Goal: Task Accomplishment & Management: Use online tool/utility

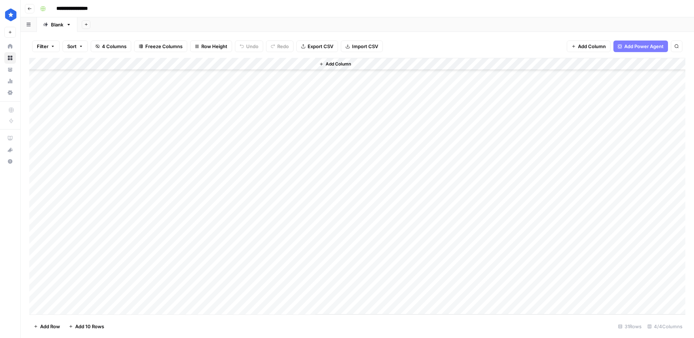
scroll to position [99, 0]
click at [179, 150] on div "Add Column" at bounding box center [357, 186] width 656 height 256
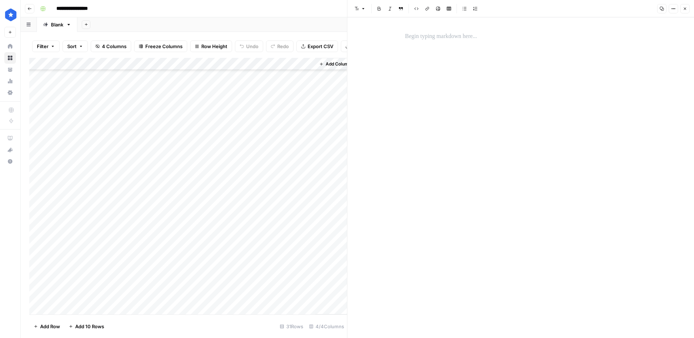
drag, startPoint x: 429, startPoint y: 26, endPoint x: 428, endPoint y: 37, distance: 10.9
click at [429, 26] on div at bounding box center [521, 177] width 240 height 320
click at [428, 37] on p at bounding box center [520, 36] width 231 height 9
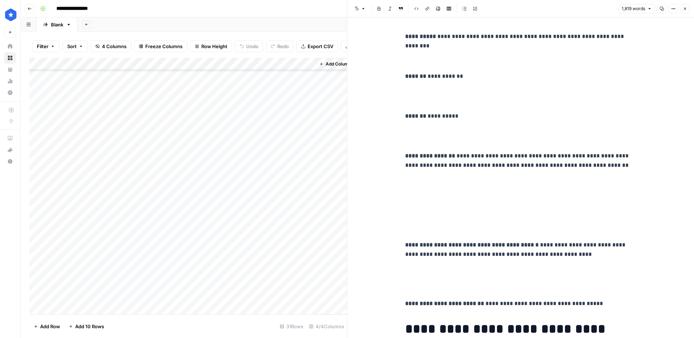
scroll to position [5681, 0]
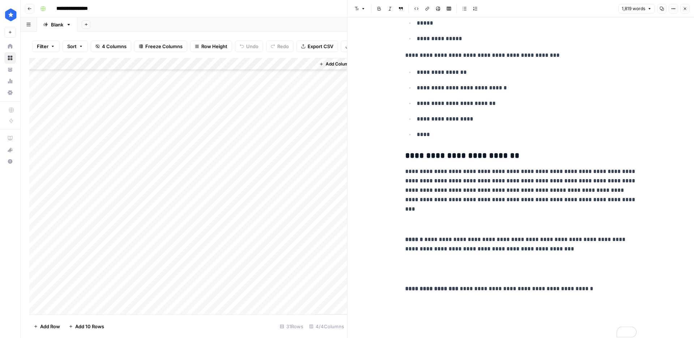
click at [145, 170] on div "Add Column" at bounding box center [188, 186] width 318 height 256
click at [124, 160] on div "Add Column" at bounding box center [188, 186] width 318 height 256
click at [135, 150] on div "Add Column" at bounding box center [188, 186] width 318 height 256
drag, startPoint x: 183, startPoint y: 154, endPoint x: 150, endPoint y: 299, distance: 148.3
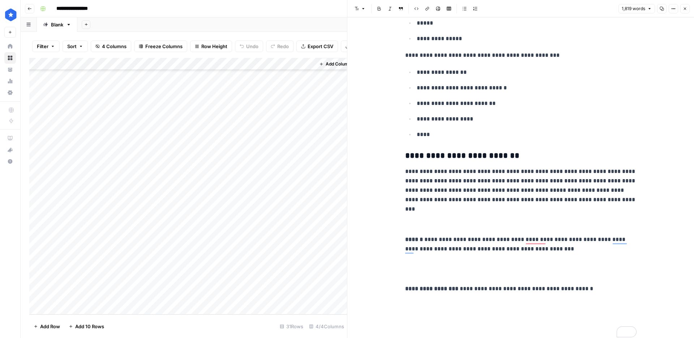
click at [150, 299] on div "Add Column" at bounding box center [188, 186] width 318 height 256
click at [687, 11] on button "Close" at bounding box center [684, 8] width 9 height 9
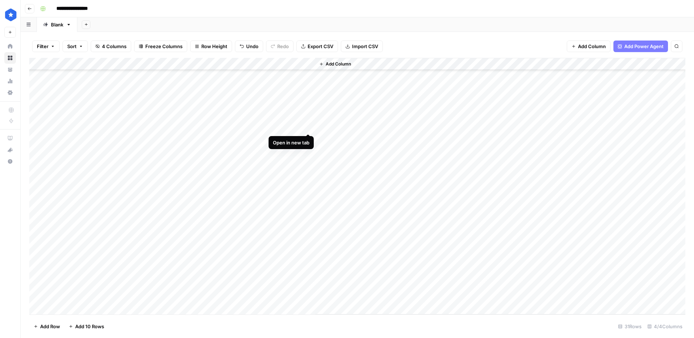
click at [308, 125] on div "Add Column" at bounding box center [357, 186] width 656 height 256
click at [308, 141] on div "Add Column" at bounding box center [357, 186] width 656 height 256
click at [178, 164] on div "Add Column" at bounding box center [357, 186] width 656 height 256
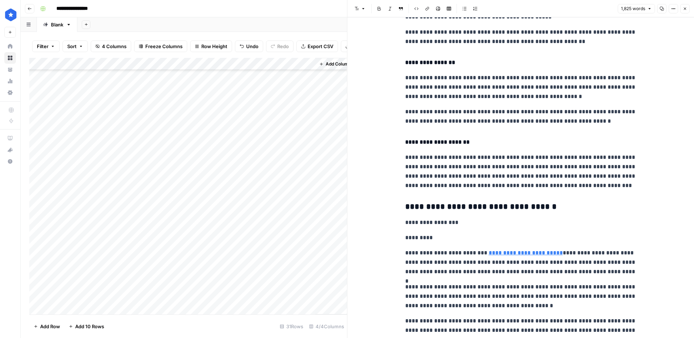
scroll to position [2103, 0]
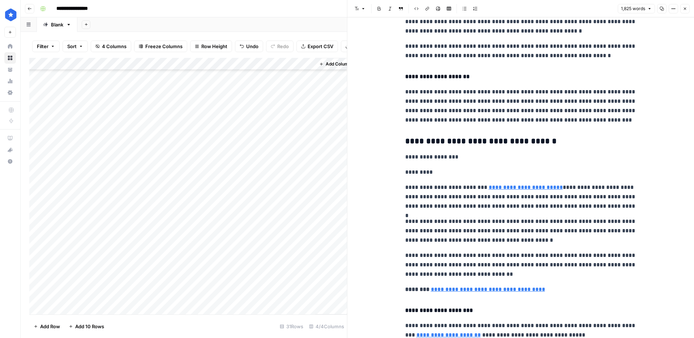
click at [684, 10] on icon "button" at bounding box center [685, 9] width 4 height 4
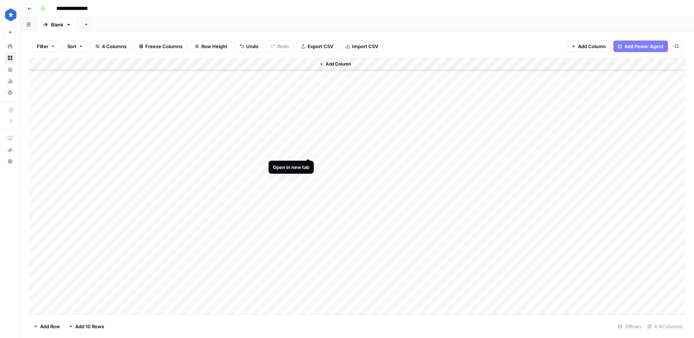
click at [307, 151] on div "Add Column" at bounding box center [357, 186] width 656 height 256
click at [178, 150] on div "Add Column" at bounding box center [357, 186] width 656 height 256
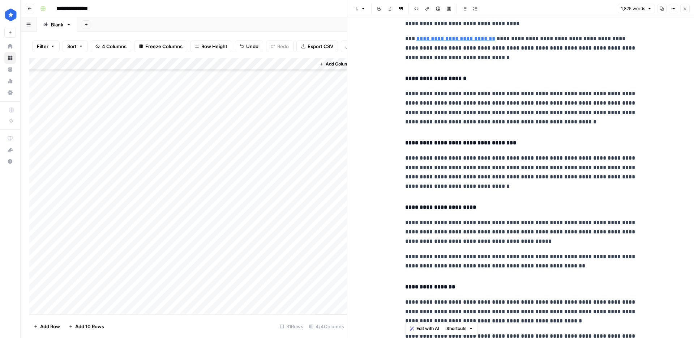
scroll to position [2402, 0]
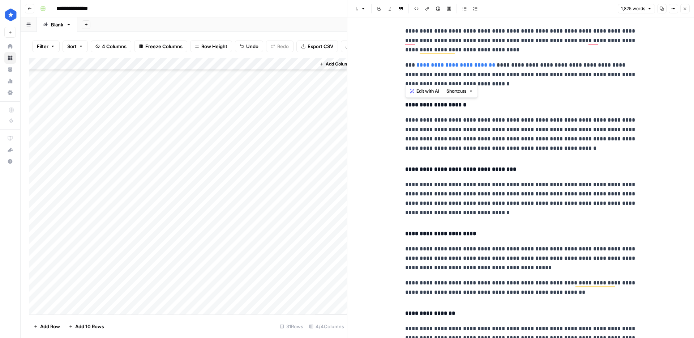
drag, startPoint x: 540, startPoint y: 142, endPoint x: 401, endPoint y: 108, distance: 142.6
